Goal: Task Accomplishment & Management: Manage account settings

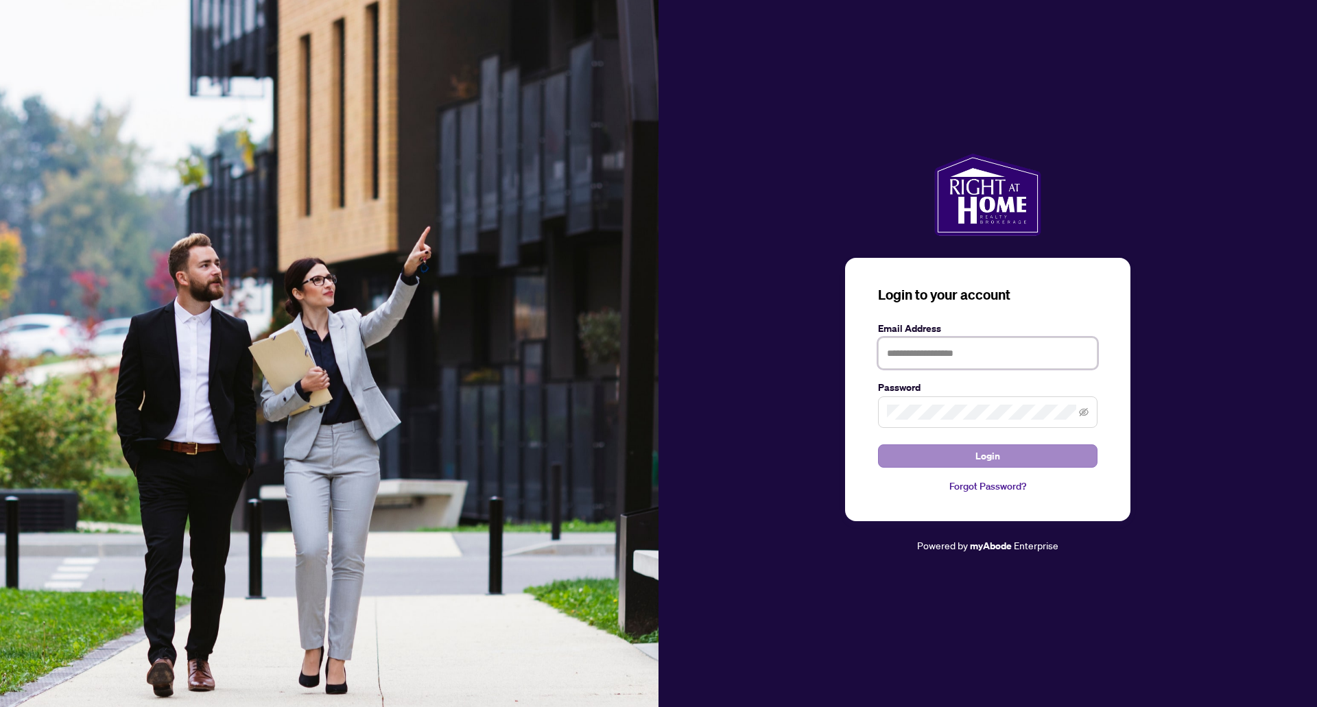
type input "**********"
click at [977, 449] on span "Login" at bounding box center [987, 456] width 25 height 22
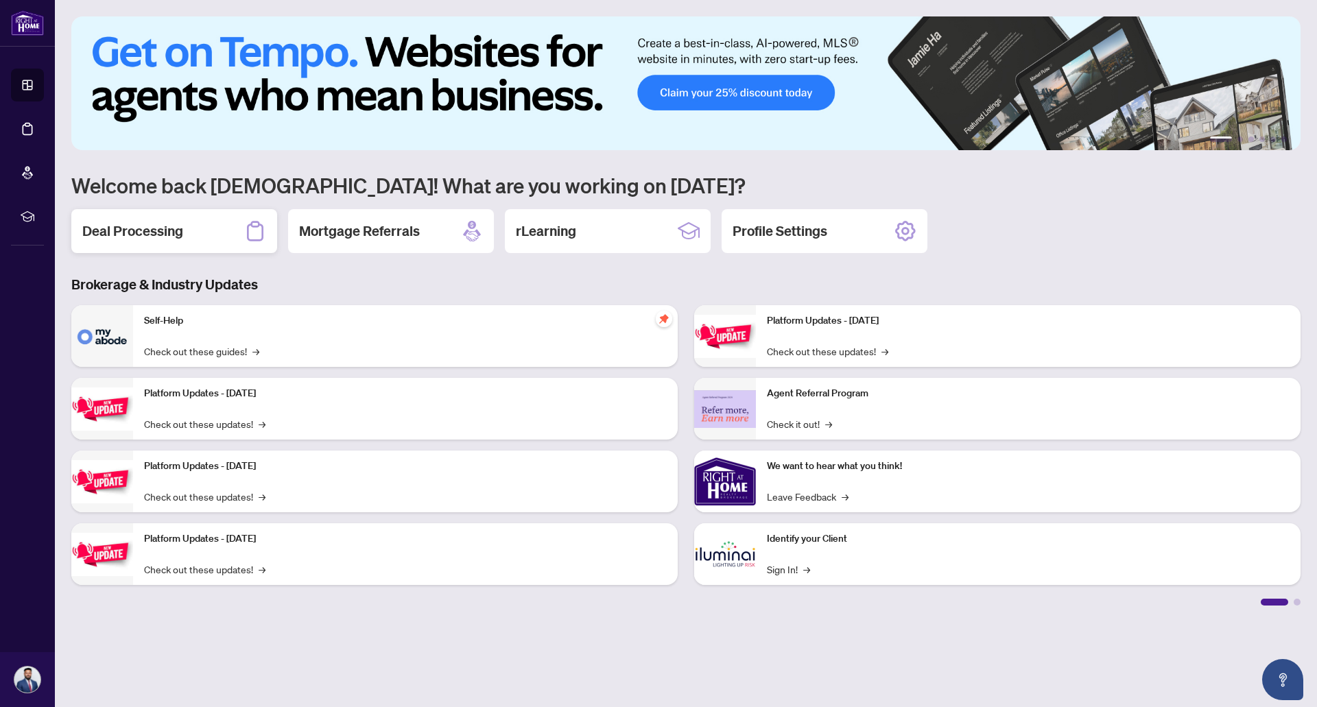
click at [184, 232] on div "Deal Processing" at bounding box center [174, 231] width 206 height 44
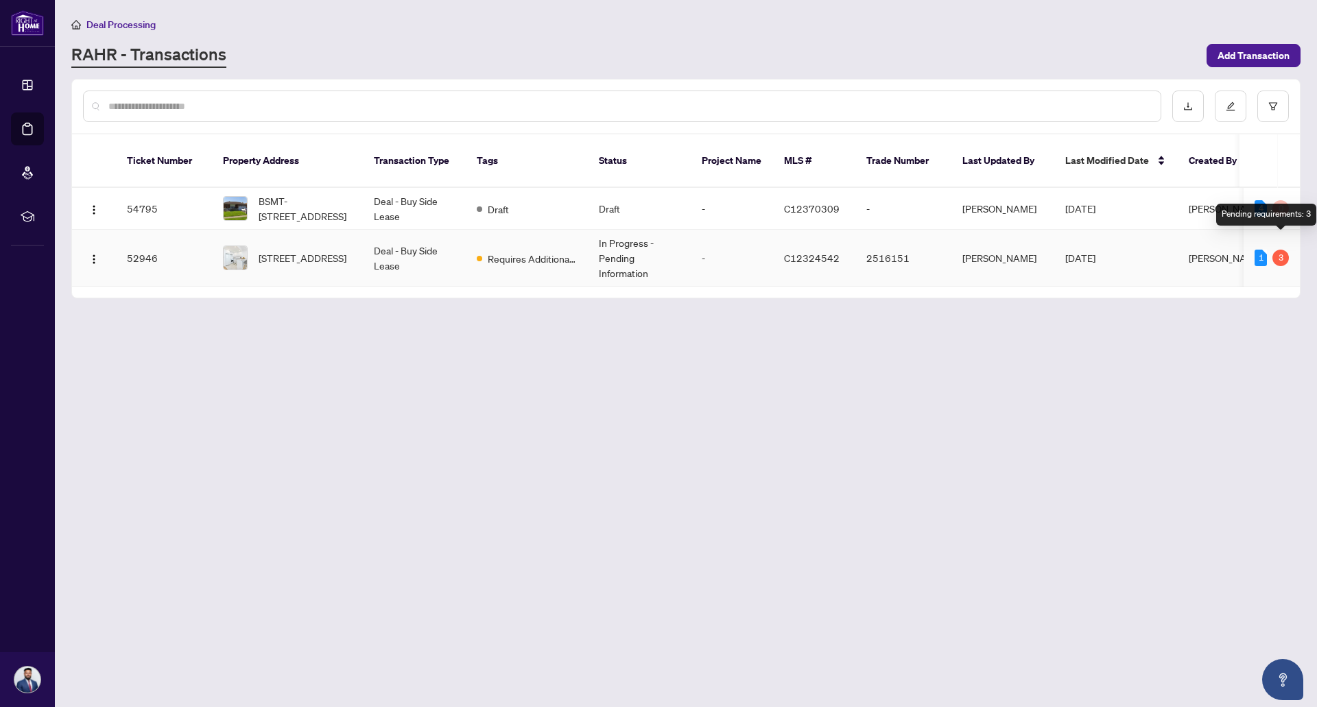
click at [1281, 251] on td "1 3" at bounding box center [1272, 258] width 56 height 57
click at [1263, 250] on div "1" at bounding box center [1261, 258] width 12 height 16
click at [189, 248] on td "52946" at bounding box center [164, 258] width 96 height 57
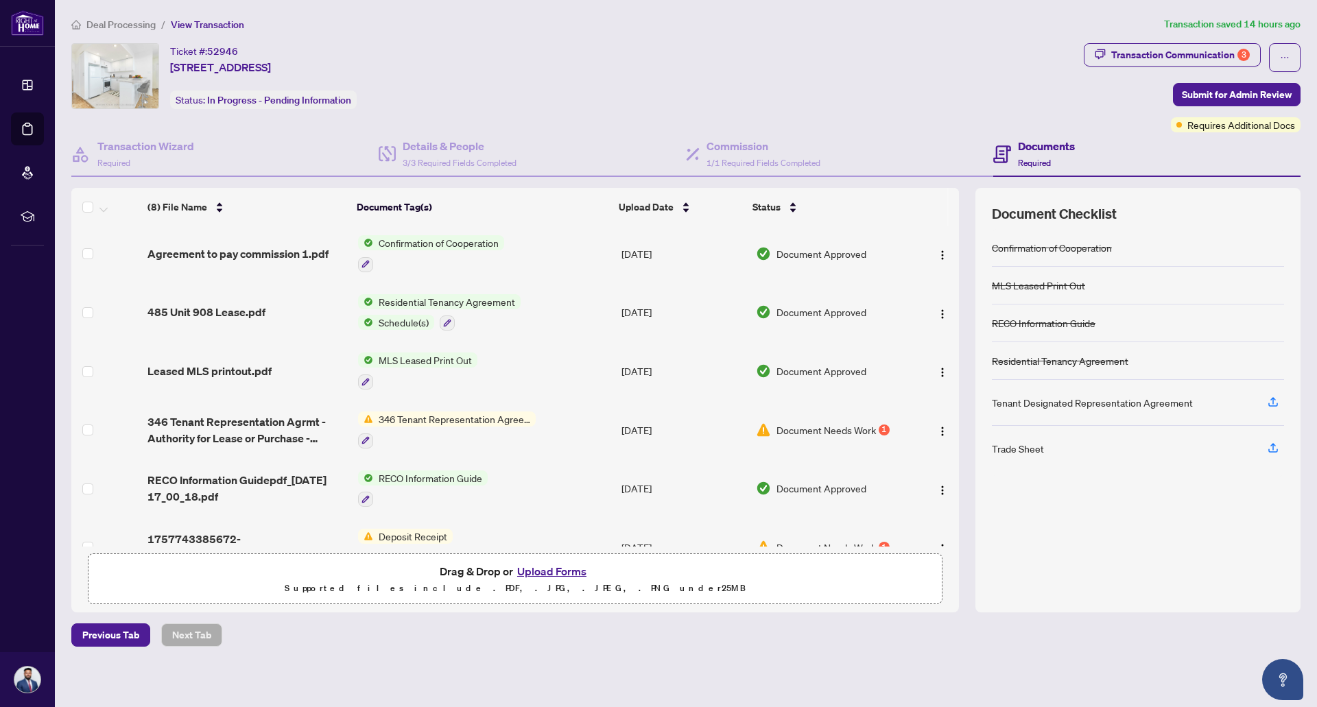
scroll to position [137, 0]
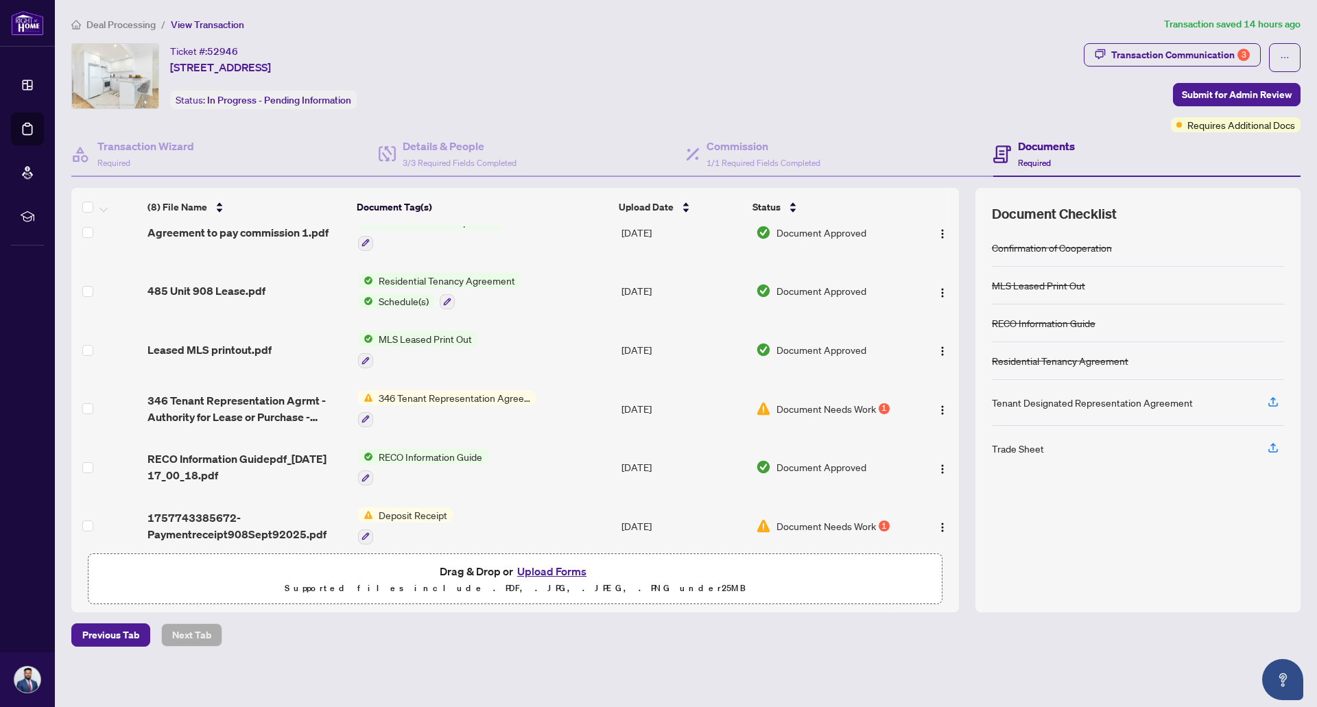
click at [827, 401] on span "Document Needs Work" at bounding box center [825, 408] width 99 height 15
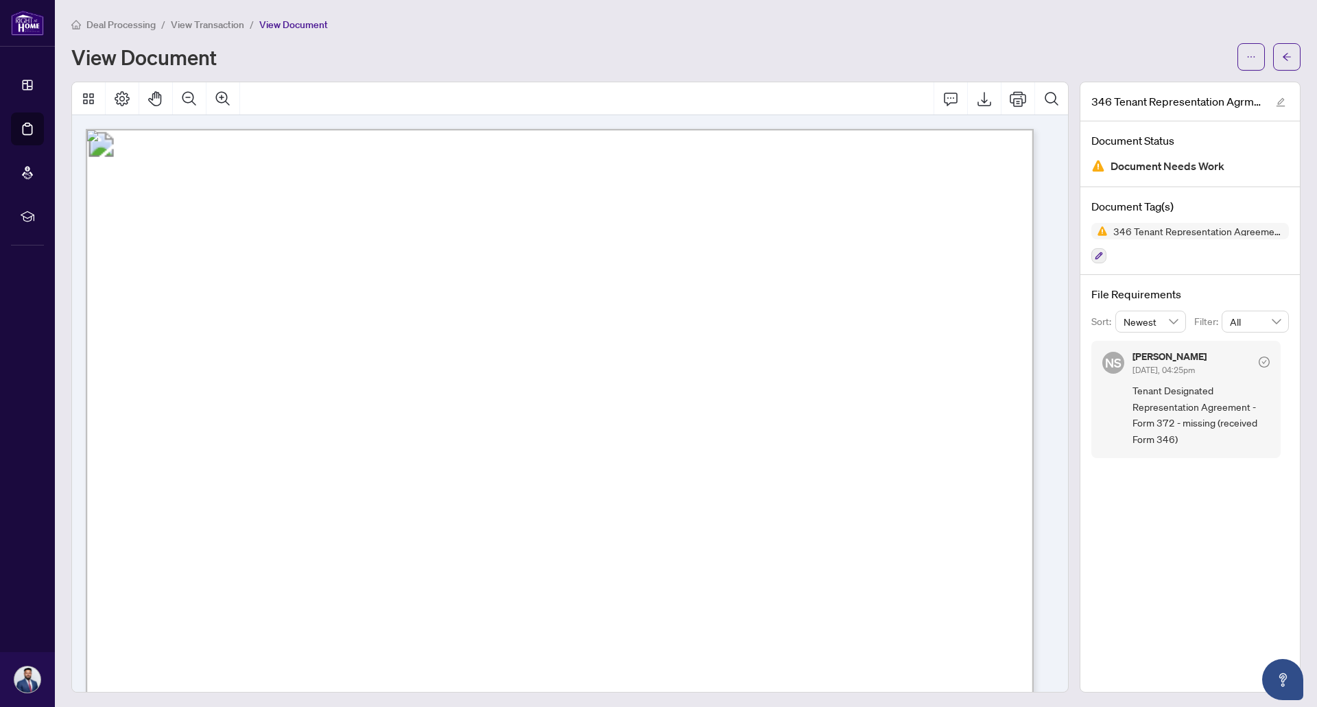
click at [1181, 468] on div "File Requirements Sort: Newest Filter: All NS [PERSON_NAME] [DATE], 04:25pm Ten…" at bounding box center [1189, 372] width 219 height 194
drag, startPoint x: 1147, startPoint y: 425, endPoint x: 1162, endPoint y: 422, distance: 15.5
click at [1162, 422] on span "Tenant Designated Representation Agreement - Form 372 - missing (received Form …" at bounding box center [1200, 413] width 137 height 64
click at [1163, 422] on span "Tenant Designated Representation Agreement - Form 372 - missing (received Form …" at bounding box center [1200, 413] width 137 height 64
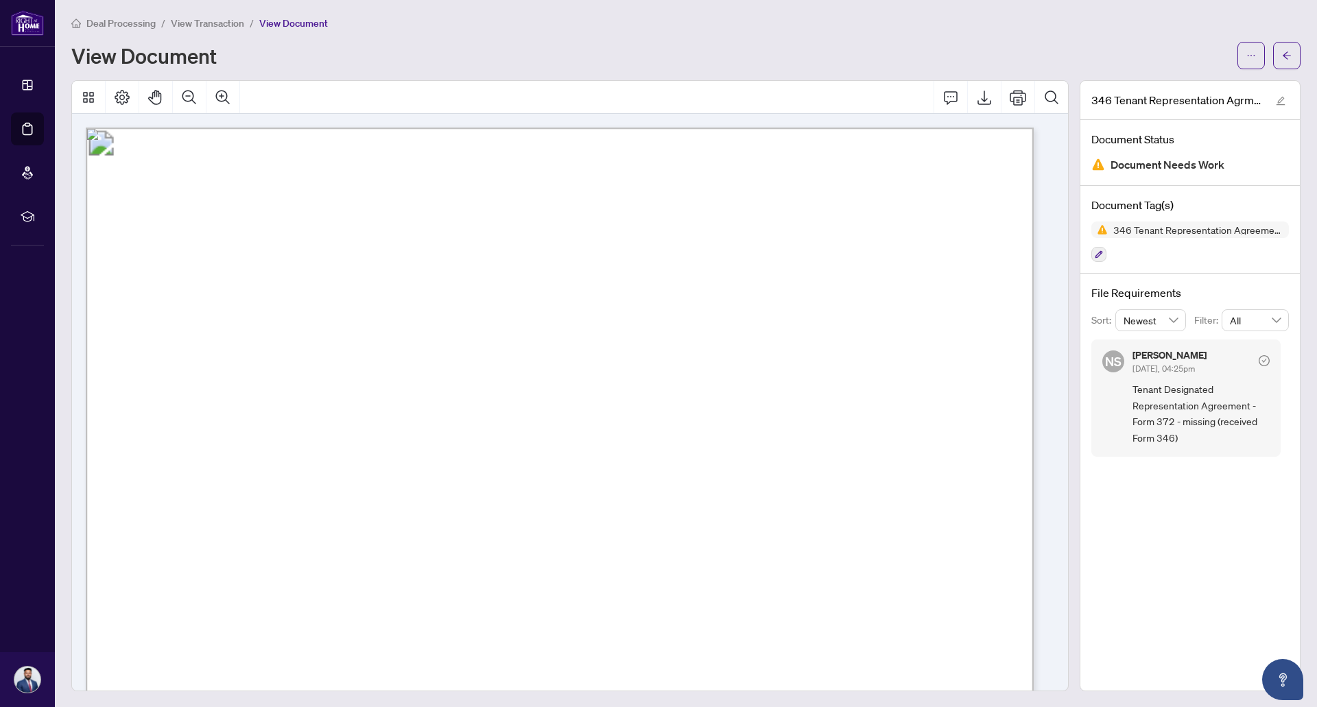
scroll to position [0, 0]
click at [1282, 56] on icon "arrow-left" at bounding box center [1287, 57] width 10 height 10
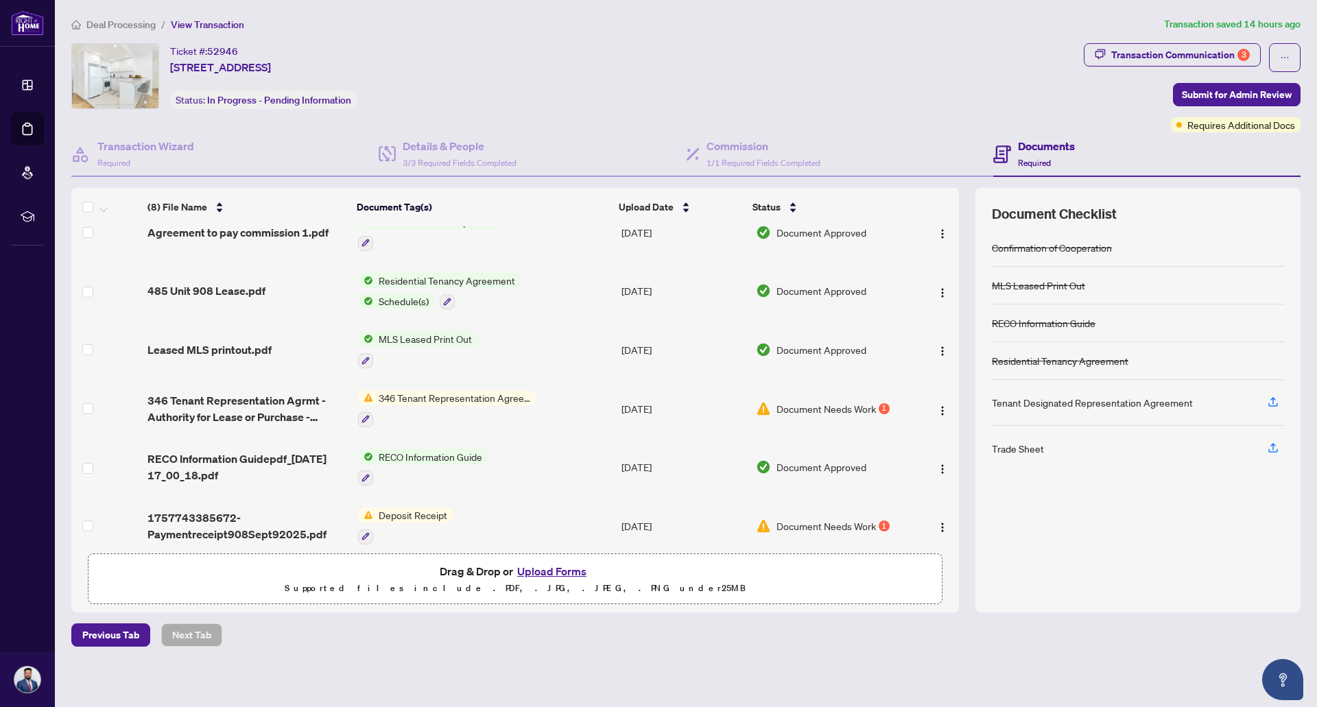
scroll to position [138, 0]
click at [805, 518] on span "Document Needs Work" at bounding box center [825, 525] width 99 height 15
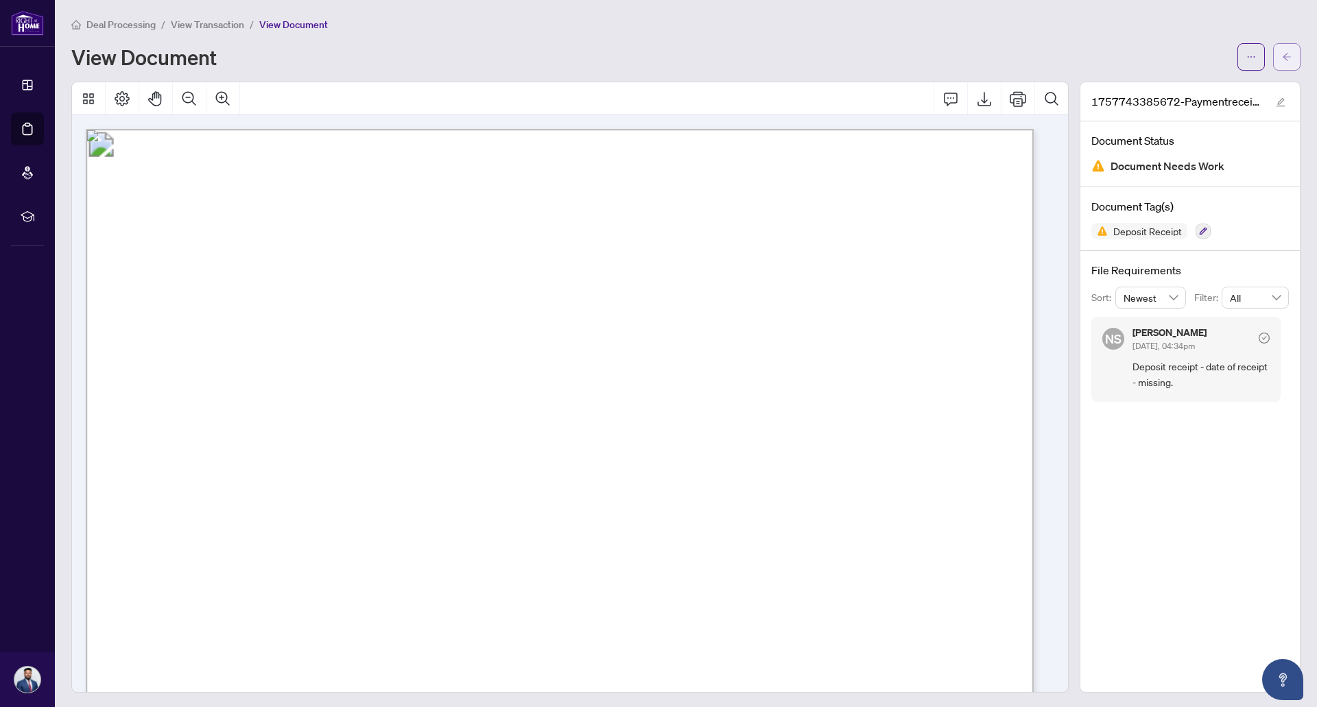
click at [1282, 54] on icon "arrow-left" at bounding box center [1287, 57] width 10 height 10
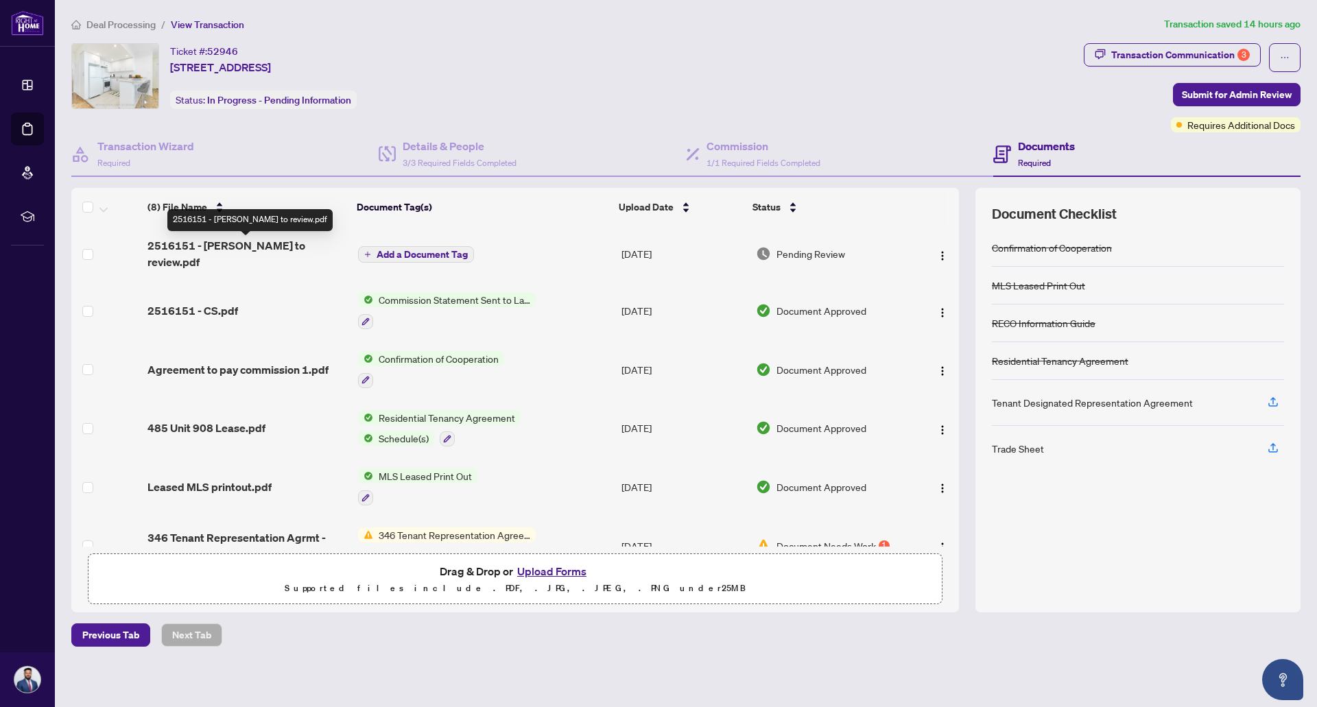
click at [206, 251] on span "2516151 - [PERSON_NAME] to review.pdf" at bounding box center [247, 253] width 200 height 33
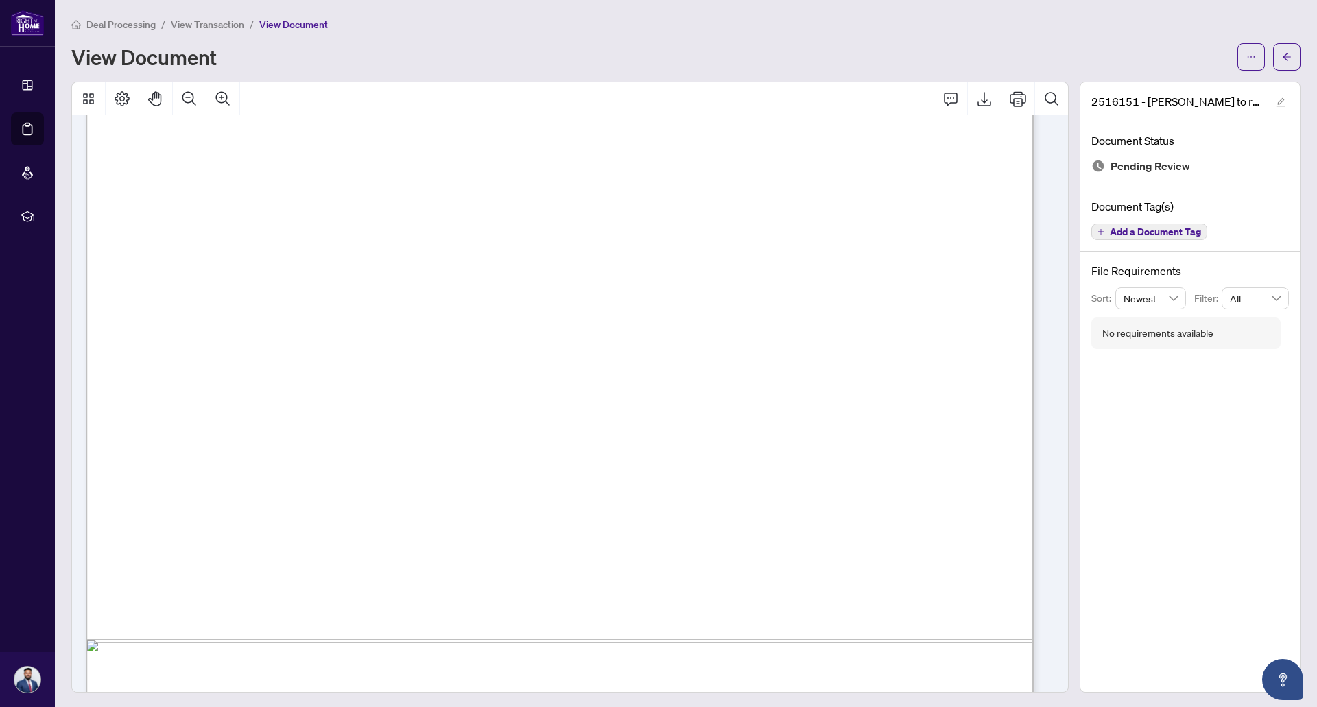
scroll to position [471, 0]
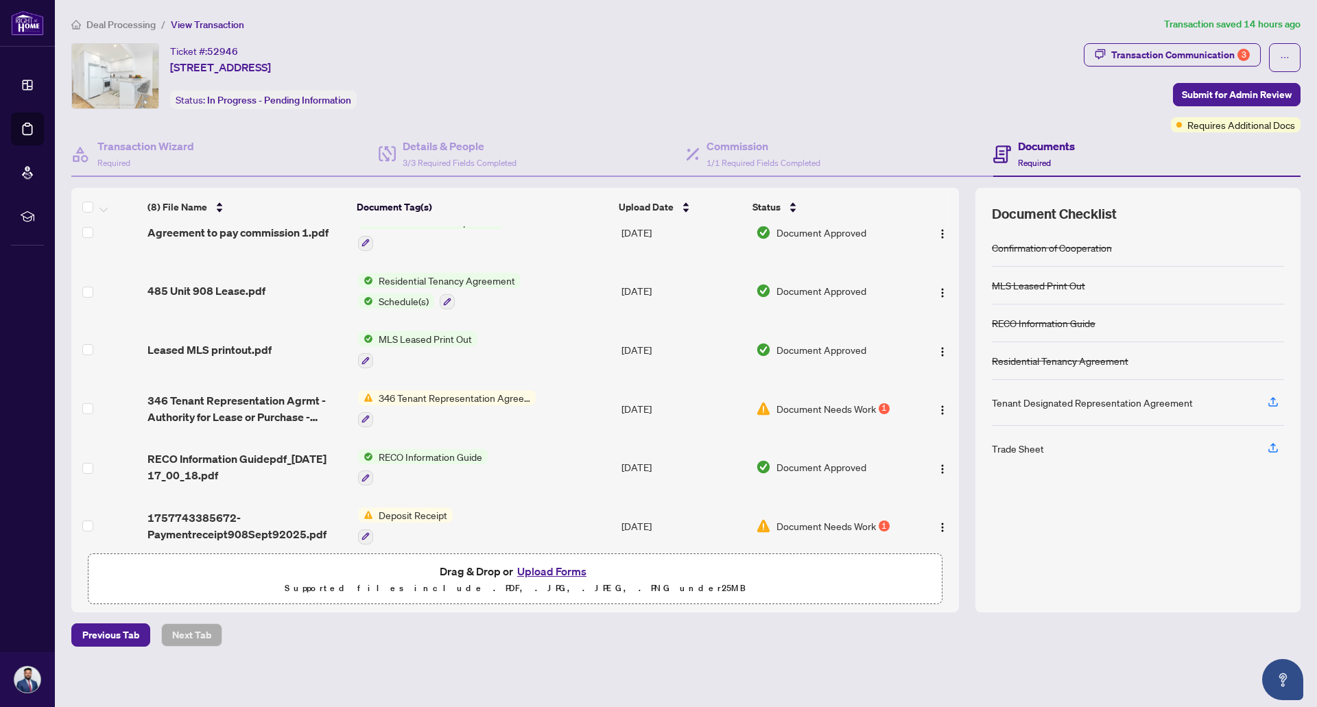
scroll to position [138, 0]
